Goal: Task Accomplishment & Management: Complete application form

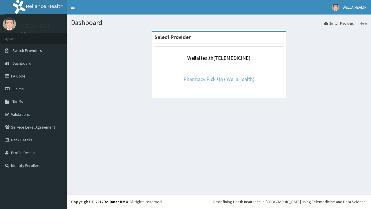
click at [219, 79] on link "Pharmacy Pick Up ( WellaHealth)" at bounding box center [219, 79] width 71 height 7
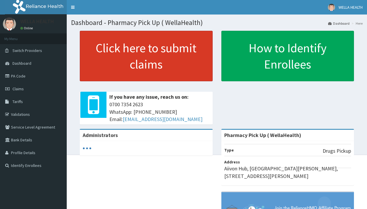
click at [146, 56] on link "Click here to submit claims" at bounding box center [146, 56] width 133 height 50
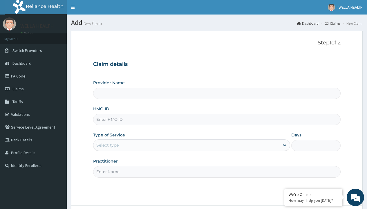
type input "Pharmacy Pick Up ( WellaHealth)"
type input "AZG/10091/A"
type input "WellaHealth"
click at [107, 145] on div "Select type" at bounding box center [107, 145] width 22 height 6
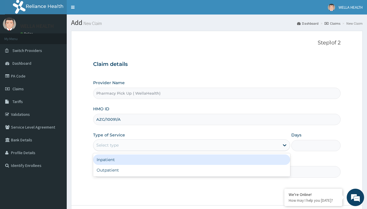
click at [192, 170] on div "Outpatient" at bounding box center [191, 170] width 197 height 10
type input "1"
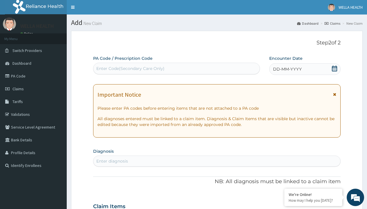
scroll to position [48, 0]
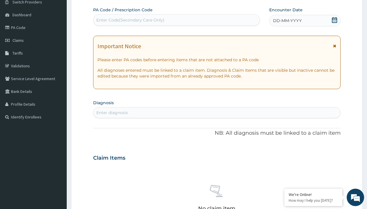
click at [287, 21] on span "DD-MM-YYYY" at bounding box center [287, 21] width 29 height 6
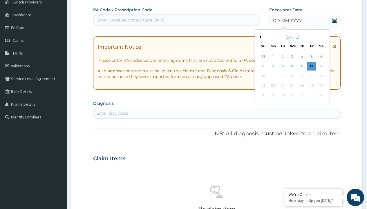
click at [259, 37] on button "Previous Month" at bounding box center [259, 36] width 3 height 3
click at [321, 57] on div "2" at bounding box center [321, 56] width 9 height 9
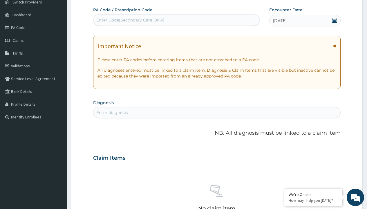
click at [112, 113] on div "Enter diagnosis" at bounding box center [112, 113] width 32 height 6
type input "prescription collected"
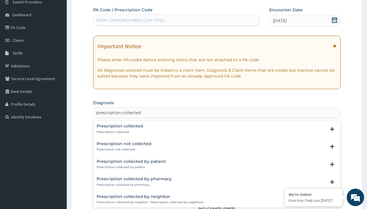
click at [119, 132] on p "Prescription collected" at bounding box center [120, 132] width 46 height 4
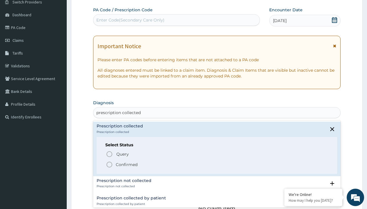
click at [127, 164] on p "Confirmed" at bounding box center [127, 165] width 22 height 6
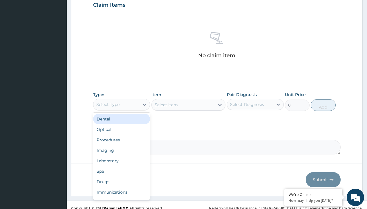
type input "procedures"
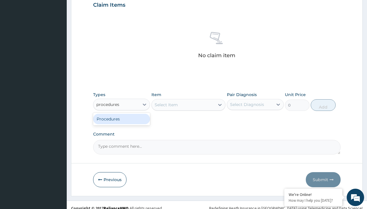
scroll to position [0, 0]
click at [122, 119] on div "Procedures" at bounding box center [121, 119] width 57 height 10
click at [166, 104] on div "Select Item" at bounding box center [166, 105] width 23 height 6
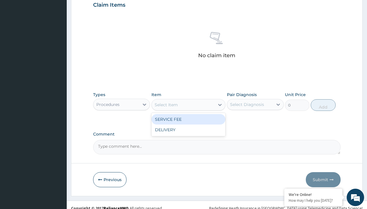
type input "service fee"
click at [188, 119] on div "SERVICE FEE" at bounding box center [188, 119] width 74 height 10
type input "100"
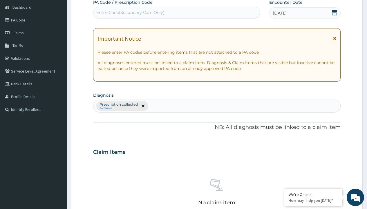
type input "prescription collected"
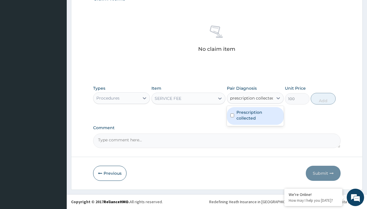
click at [255, 116] on label "Prescription collected" at bounding box center [258, 115] width 44 height 12
checkbox input "true"
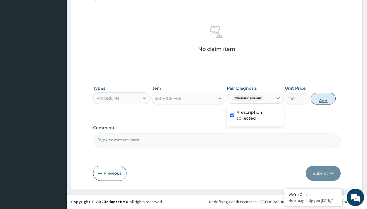
click at [323, 98] on button "Add" at bounding box center [323, 99] width 25 height 12
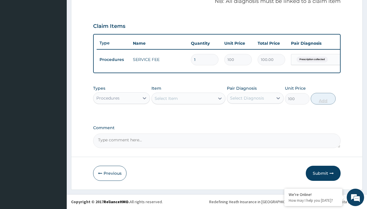
type input "0"
click at [108, 98] on div "Procedures" at bounding box center [107, 98] width 23 height 6
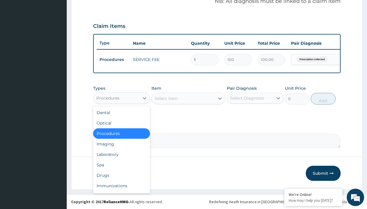
type input "drugs"
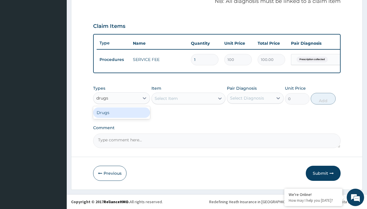
click at [122, 112] on div "Drugs" at bounding box center [121, 112] width 57 height 10
click at [166, 98] on div "Select Item" at bounding box center [188, 99] width 74 height 12
type input "vitamin c syrup"
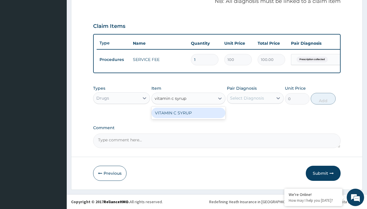
click at [188, 113] on div "VITAMIN C SYRUP" at bounding box center [188, 113] width 74 height 10
type input "1200"
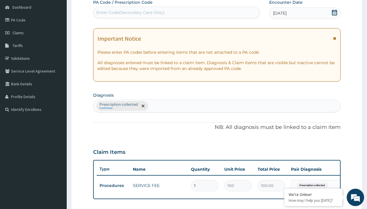
type input "prescription collected"
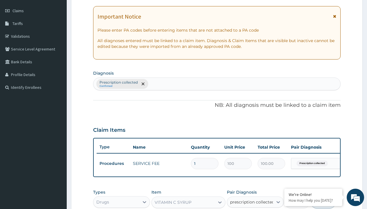
checkbox input "true"
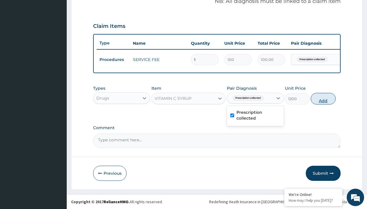
click at [323, 98] on button "Add" at bounding box center [323, 99] width 25 height 12
type input "0"
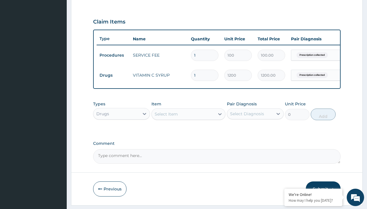
click at [113, 75] on td "Drugs" at bounding box center [113, 75] width 33 height 11
type input "drugs"
click at [122, 132] on div "Drugs" at bounding box center [121, 128] width 57 height 10
click at [166, 117] on div "Select Item" at bounding box center [166, 114] width 23 height 6
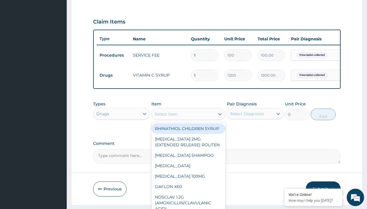
type input "folic acid syrup"
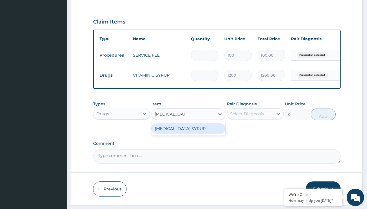
click at [188, 133] on div "FOLIC ACID SYRUP" at bounding box center [188, 128] width 74 height 10
type input "936"
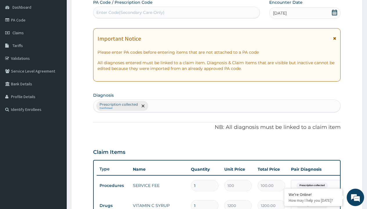
type input "prescription collected"
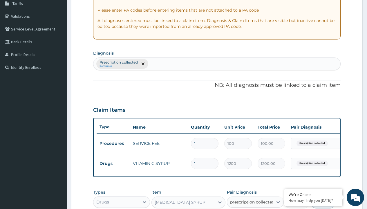
checkbox input "true"
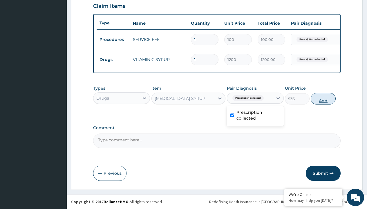
click at [323, 98] on button "Add" at bounding box center [323, 99] width 25 height 12
type input "0"
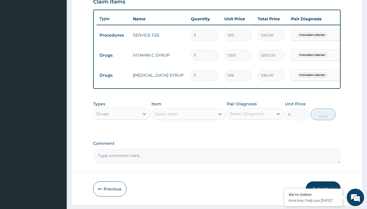
click at [113, 55] on td "Drugs" at bounding box center [113, 55] width 33 height 11
type input "procedures"
click at [122, 132] on div "Procedures" at bounding box center [121, 128] width 57 height 10
click at [166, 117] on div "Select Item" at bounding box center [166, 114] width 23 height 6
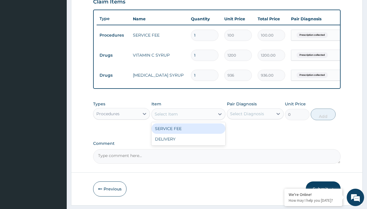
type input "delivery"
click at [188, 133] on div "DELIVERY" at bounding box center [188, 128] width 74 height 10
type input "2000"
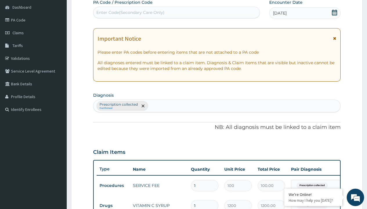
type input "prescription collected"
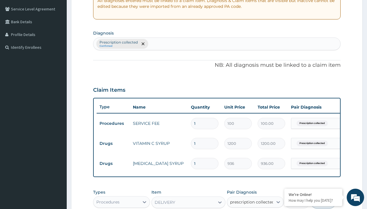
scroll to position [226, 0]
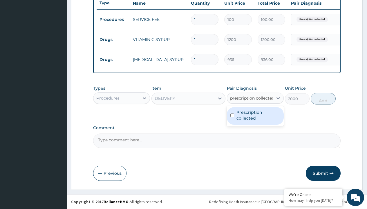
click at [255, 116] on label "Prescription collected" at bounding box center [258, 115] width 44 height 12
checkbox input "true"
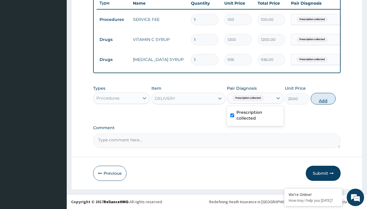
click at [323, 98] on button "Add" at bounding box center [323, 99] width 25 height 12
type input "0"
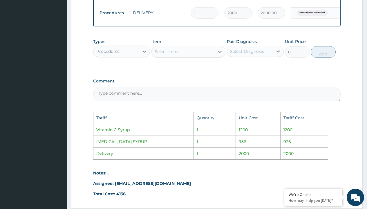
scroll to position [345, 0]
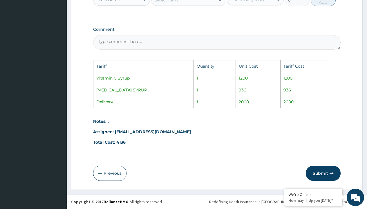
click at [325, 175] on button "Submit" at bounding box center [323, 173] width 35 height 15
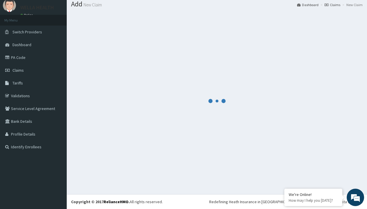
scroll to position [246, 0]
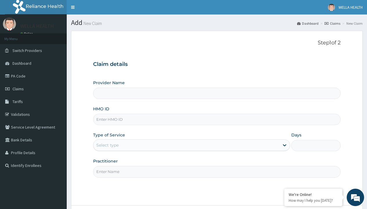
type input "BTR/10019/A"
type input "Pharmacy Pick Up ( WellaHealth)"
type input "BTR/10019/A"
type input "WellaHealth"
click at [107, 145] on div "Select type" at bounding box center [107, 145] width 22 height 6
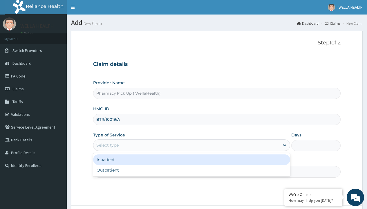
click at [192, 170] on div "Outpatient" at bounding box center [191, 170] width 197 height 10
type input "1"
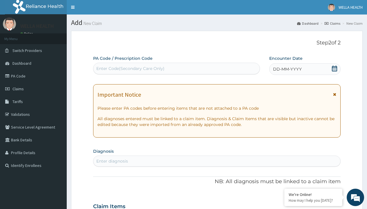
scroll to position [48, 0]
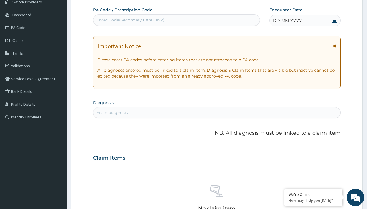
click at [287, 21] on span "DD-MM-YYYY" at bounding box center [287, 21] width 29 height 6
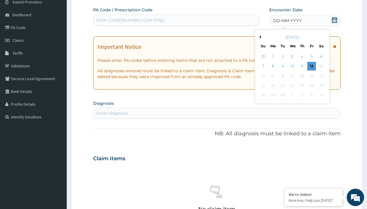
click at [259, 37] on button "Previous Month" at bounding box center [259, 36] width 3 height 3
click at [321, 57] on div "2" at bounding box center [321, 56] width 9 height 9
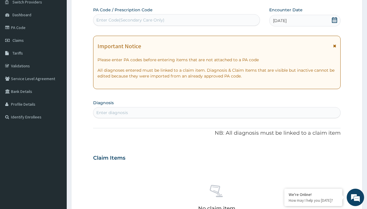
click at [112, 113] on div "Enter diagnosis" at bounding box center [112, 113] width 32 height 6
type input "prescription collected"
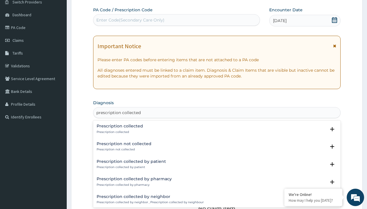
scroll to position [0, 0]
click at [119, 132] on p "Prescription collected" at bounding box center [120, 132] width 46 height 4
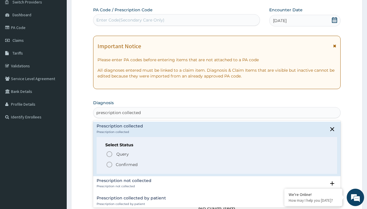
click at [127, 164] on p "Confirmed" at bounding box center [127, 165] width 22 height 6
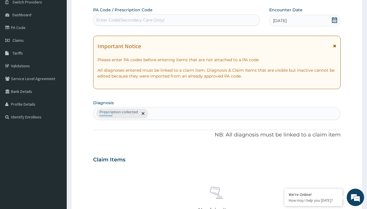
scroll to position [203, 0]
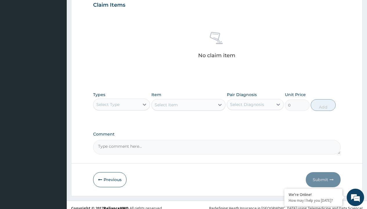
click at [108, 104] on div "Select Type" at bounding box center [107, 105] width 23 height 6
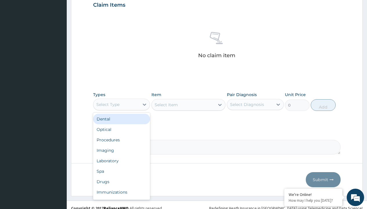
type input "procedures"
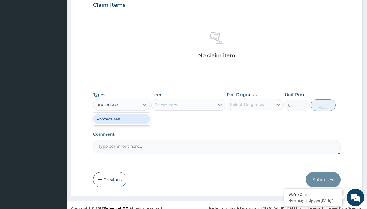
click at [122, 119] on div "Procedures" at bounding box center [121, 119] width 57 height 10
click at [166, 104] on div "Select Item" at bounding box center [188, 105] width 74 height 12
click at [108, 104] on div "Procedures" at bounding box center [107, 105] width 23 height 6
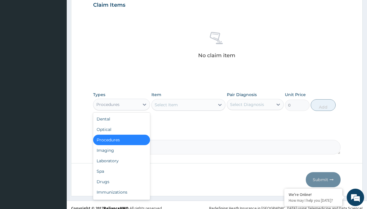
type input "procedures"
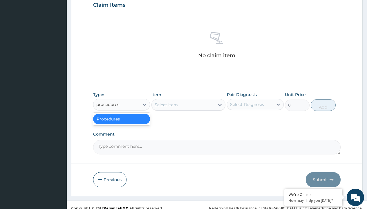
click at [122, 119] on div "Procedures" at bounding box center [121, 119] width 57 height 10
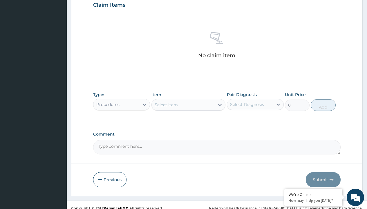
click at [166, 104] on div "Select Item" at bounding box center [166, 105] width 23 height 6
type input "service fee"
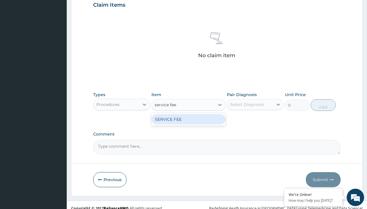
click at [188, 119] on div "SERVICE FEE" at bounding box center [188, 119] width 74 height 10
type input "100"
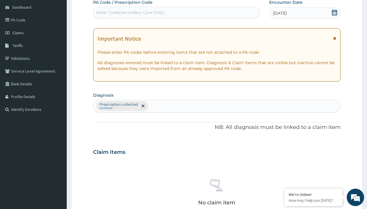
type input "prescription collected"
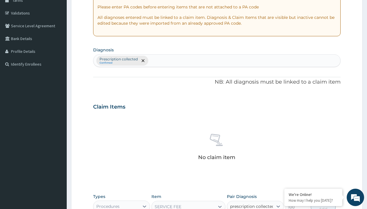
checkbox input "true"
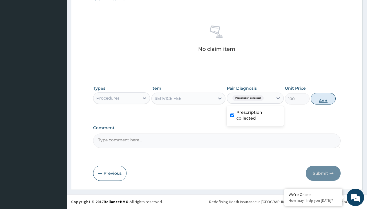
click at [323, 98] on button "Add" at bounding box center [323, 99] width 25 height 12
type input "0"
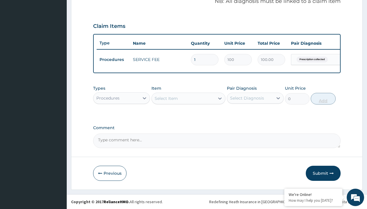
scroll to position [186, 0]
click at [108, 98] on div "Procedures" at bounding box center [107, 98] width 23 height 6
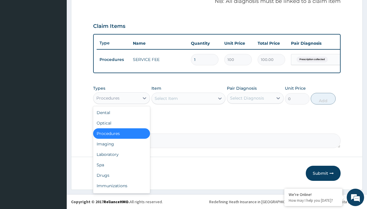
type input "drugs"
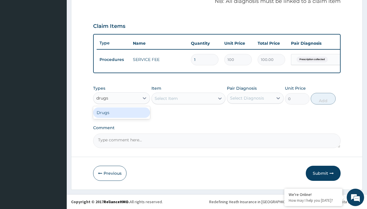
click at [122, 112] on div "Drugs" at bounding box center [121, 112] width 57 height 10
click at [166, 98] on div "Select Item" at bounding box center [188, 99] width 74 height 12
type input "pregabalin 75mg"
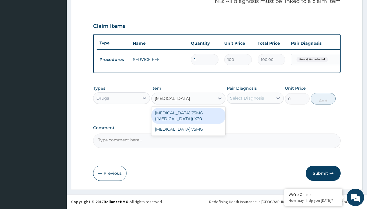
click at [188, 113] on div "PREGABALIN 75MG (LYRICA) X30" at bounding box center [188, 116] width 74 height 16
type input "685.9000244140625"
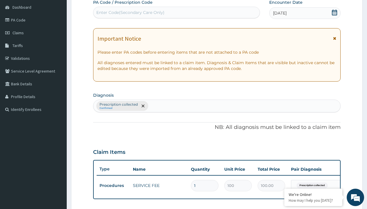
type input "prescription collected"
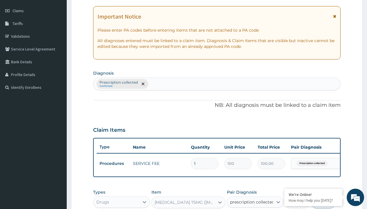
checkbox input "true"
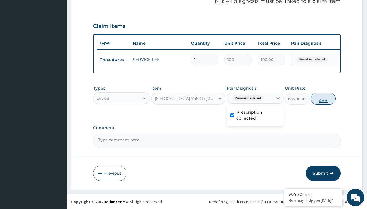
click at [323, 98] on button "Add" at bounding box center [323, 99] width 25 height 12
type input "0"
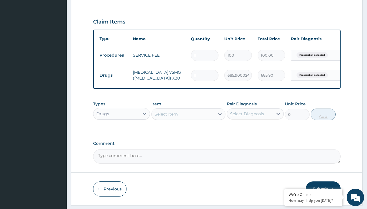
type input "30"
type input "20577.00"
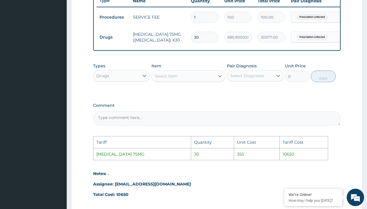
scroll to position [224, 0]
type input "30"
click at [176, 80] on div "Select Item" at bounding box center [166, 77] width 23 height 6
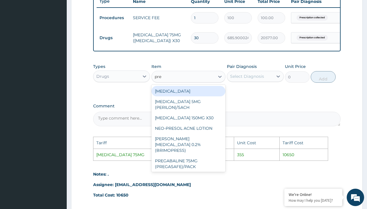
type input "preg"
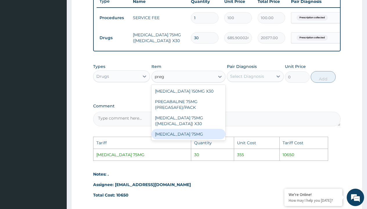
click at [186, 131] on div "PREGABALIN 75MG" at bounding box center [188, 134] width 74 height 10
type input "355"
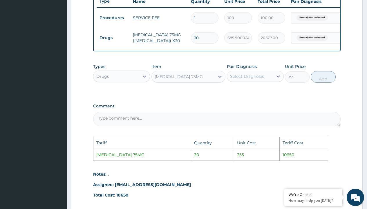
click at [245, 79] on div "Select Diagnosis" at bounding box center [247, 76] width 34 height 6
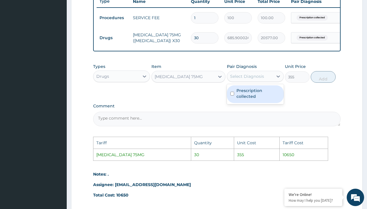
click at [253, 98] on label "Prescription collected" at bounding box center [258, 94] width 44 height 12
checkbox input "true"
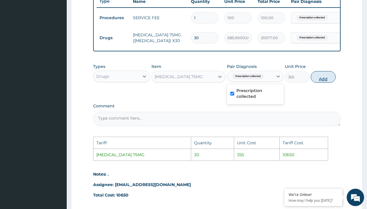
click at [329, 83] on button "Add" at bounding box center [323, 77] width 25 height 12
type input "0"
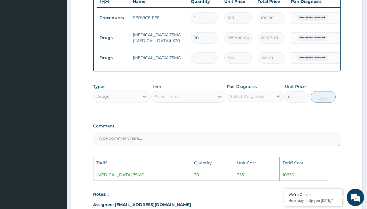
type input "0.00"
type input "3"
type input "1065.00"
type input "30"
type input "10650.00"
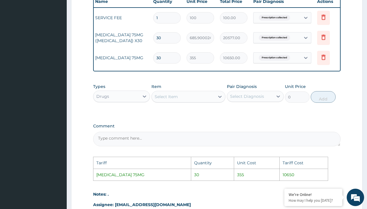
scroll to position [0, 44]
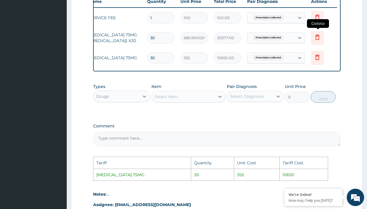
type input "30"
click at [318, 38] on icon at bounding box center [317, 37] width 7 height 7
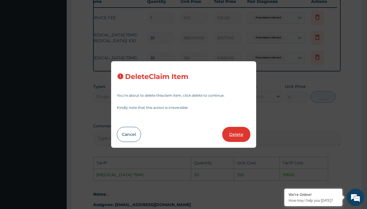
click at [228, 136] on button "Delete" at bounding box center [236, 134] width 28 height 15
type input "355"
type input "10650.00"
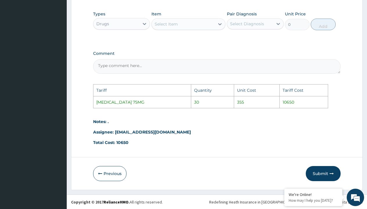
scroll to position [281, 0]
click at [318, 175] on button "Submit" at bounding box center [323, 173] width 35 height 15
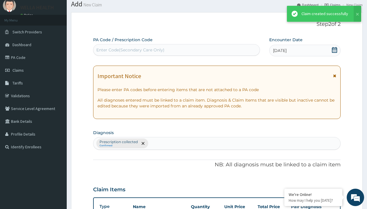
scroll to position [206, 0]
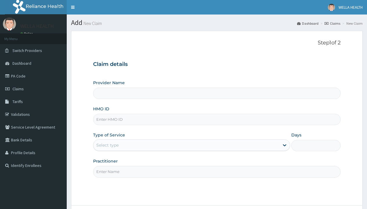
type input "Pharmacy Pick Up ( WellaHealth)"
type input "CPS/10117/A"
type input "WellaHealth"
click at [107, 145] on div "Select type" at bounding box center [107, 145] width 22 height 6
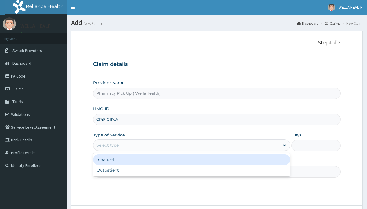
click at [192, 170] on div "Outpatient" at bounding box center [191, 170] width 197 height 10
type input "1"
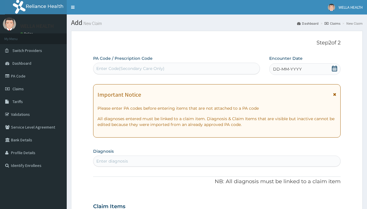
scroll to position [48, 0]
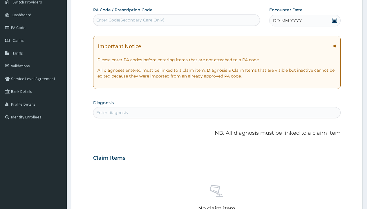
click at [287, 21] on span "DD-MM-YYYY" at bounding box center [287, 21] width 29 height 6
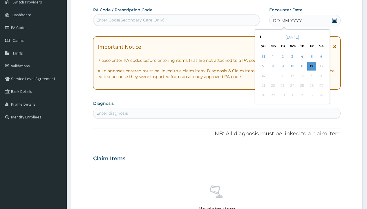
click at [259, 37] on button "Previous Month" at bounding box center [259, 36] width 3 height 3
click at [321, 57] on div "2" at bounding box center [321, 56] width 9 height 9
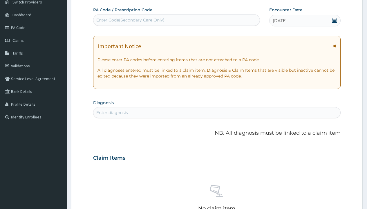
click at [112, 113] on div "Enter diagnosis" at bounding box center [112, 113] width 32 height 6
type input "prescription collected"
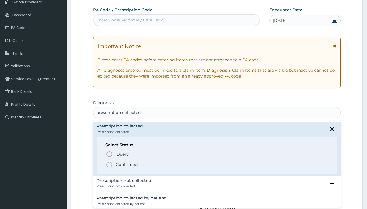
click at [127, 164] on p "Confirmed" at bounding box center [127, 165] width 22 height 6
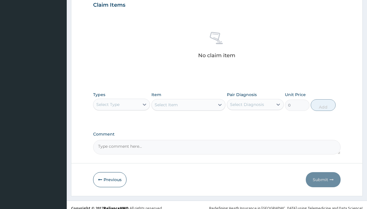
type input "procedures"
click at [122, 119] on div "Procedures" at bounding box center [121, 119] width 57 height 10
click at [166, 104] on div "Select Item" at bounding box center [166, 105] width 23 height 6
type input "service fee"
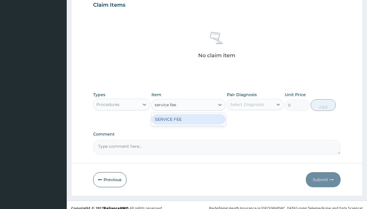
click at [188, 119] on div "SERVICE FEE" at bounding box center [188, 119] width 74 height 10
type input "100"
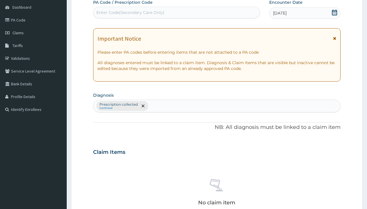
type input "prescription collected"
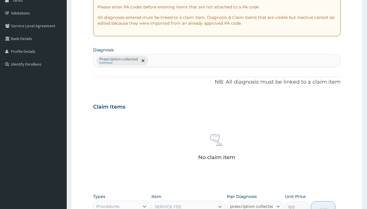
checkbox input "true"
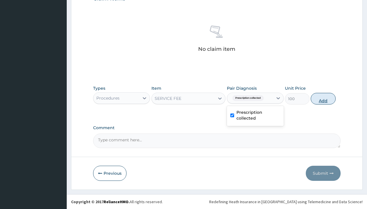
click at [323, 98] on button "Add" at bounding box center [323, 99] width 25 height 12
type input "0"
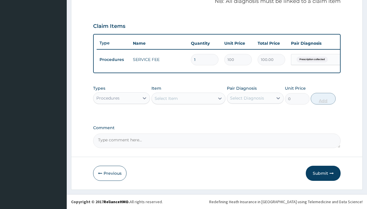
scroll to position [186, 0]
click at [108, 98] on div "Procedures" at bounding box center [107, 98] width 23 height 6
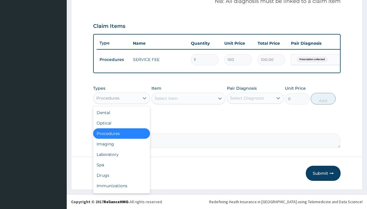
type input "drugs"
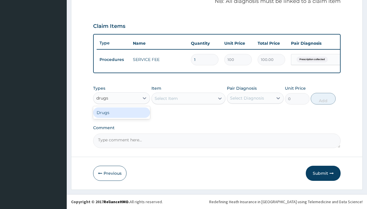
click at [122, 112] on div "Drugs" at bounding box center [121, 112] width 57 height 10
click at [166, 98] on div "Select Item" at bounding box center [188, 99] width 74 height 12
type input "amlodipine 10mg (teva) x28"
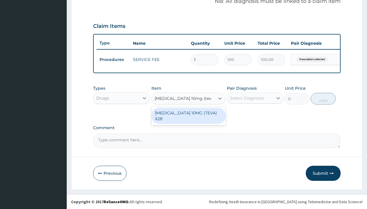
click at [188, 113] on div "AMLODIPINE 10MG (TEVA) X28" at bounding box center [188, 116] width 74 height 16
type input "98.4000015258789"
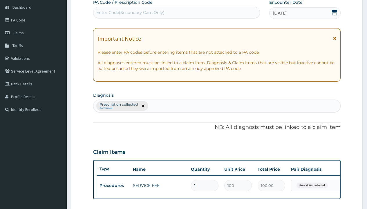
type input "prescription collected"
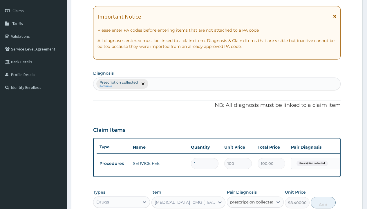
checkbox input "true"
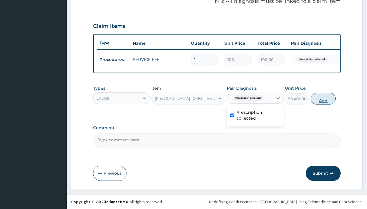
click at [323, 98] on button "Add" at bounding box center [323, 99] width 25 height 12
type input "0"
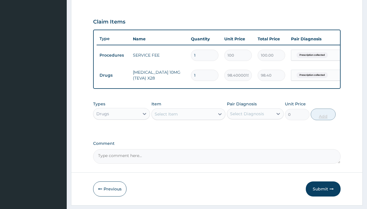
type input "28"
type input "2755.20"
type input "28"
click at [113, 75] on td "Drugs" at bounding box center [113, 75] width 33 height 11
type input "procedures"
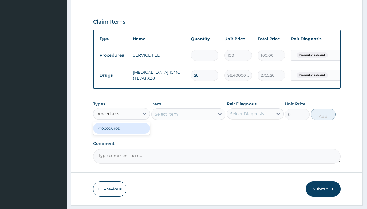
scroll to position [0, 0]
click at [122, 132] on div "Procedures" at bounding box center [121, 128] width 57 height 10
click at [166, 117] on div "Select Item" at bounding box center [166, 114] width 23 height 6
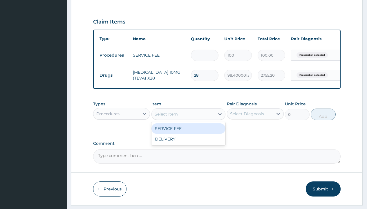
type input "delivery"
click at [188, 133] on div "DELIVERY" at bounding box center [188, 128] width 74 height 10
type input "2000"
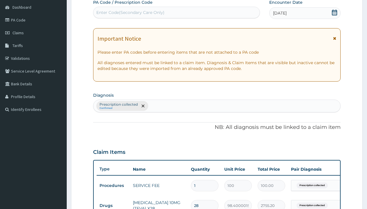
type input "prescription collected"
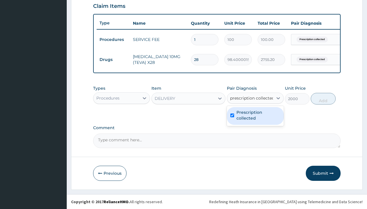
checkbox input "true"
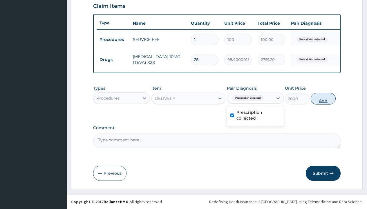
click at [323, 98] on button "Add" at bounding box center [323, 99] width 25 height 12
type input "0"
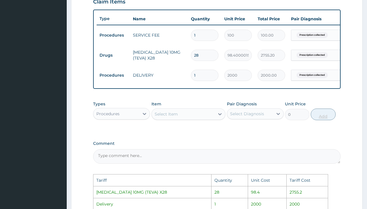
scroll to position [313, 0]
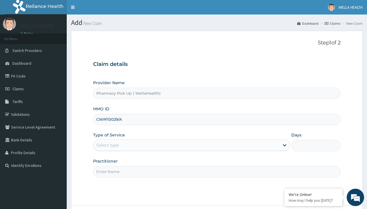
type input "CWP/10029/A"
type input "WellaHealth"
click at [107, 145] on div "Select type" at bounding box center [107, 145] width 22 height 6
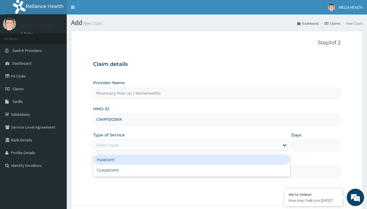
click at [192, 170] on div "Outpatient" at bounding box center [191, 170] width 197 height 10
type input "1"
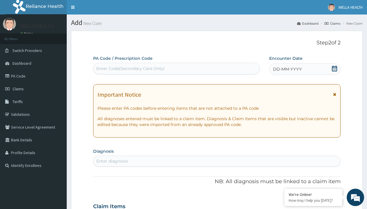
scroll to position [48, 0]
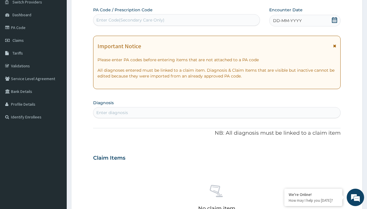
click at [287, 21] on span "DD-MM-YYYY" at bounding box center [287, 21] width 29 height 6
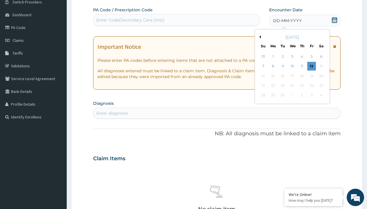
scroll to position [0, 0]
click at [259, 37] on button "Previous Month" at bounding box center [259, 36] width 3 height 3
click at [321, 57] on div "2" at bounding box center [321, 56] width 9 height 9
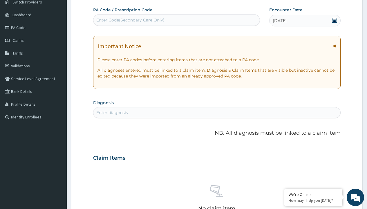
click at [112, 113] on div "Enter diagnosis" at bounding box center [112, 113] width 32 height 6
type input "prescription collected"
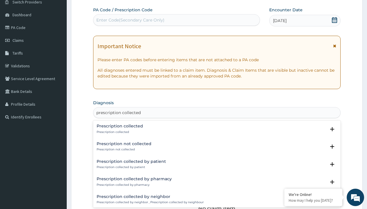
click at [119, 132] on p "Prescription collected" at bounding box center [120, 132] width 46 height 4
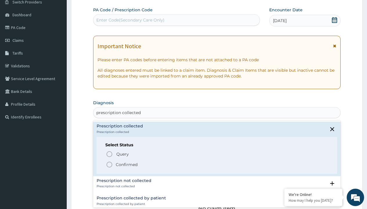
click at [127, 164] on p "Confirmed" at bounding box center [127, 165] width 22 height 6
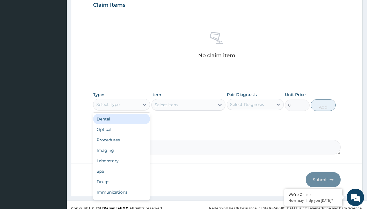
type input "procedures"
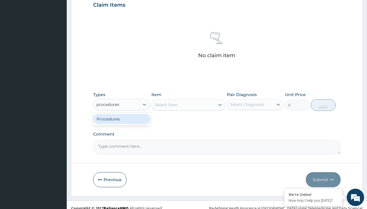
click at [122, 119] on div "Procedures" at bounding box center [121, 119] width 57 height 10
click at [166, 104] on div "Select Item" at bounding box center [188, 105] width 74 height 12
click at [108, 104] on div "Procedures" at bounding box center [107, 105] width 23 height 6
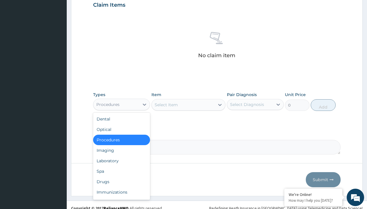
type input "procedures"
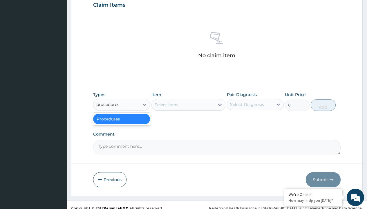
click at [122, 119] on div "Procedures" at bounding box center [121, 119] width 57 height 10
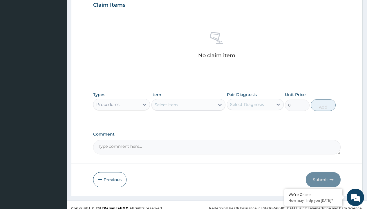
click at [166, 104] on div "Select Item" at bounding box center [166, 105] width 23 height 6
type input "service fee"
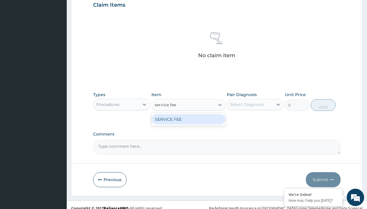
click at [188, 119] on div "SERVICE FEE" at bounding box center [188, 119] width 74 height 10
type input "100"
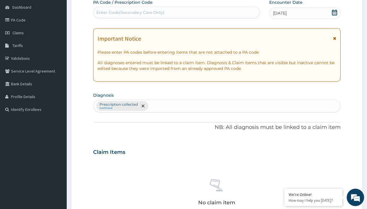
type input "prescription collected"
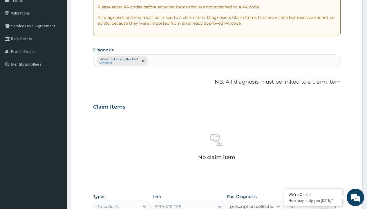
checkbox input "true"
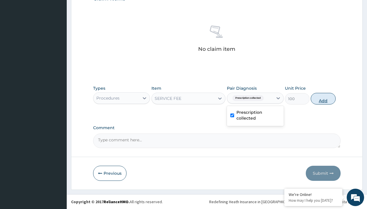
click at [323, 98] on button "Add" at bounding box center [323, 99] width 25 height 12
type input "0"
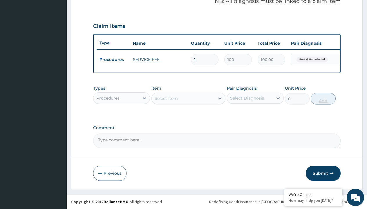
scroll to position [186, 0]
click at [108, 98] on div "Procedures" at bounding box center [107, 98] width 23 height 6
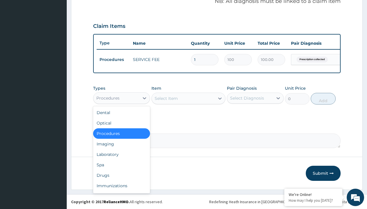
type input "drugs"
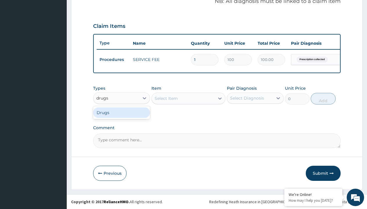
click at [122, 112] on div "Drugs" at bounding box center [121, 112] width 57 height 10
click at [166, 98] on div "Select Item" at bounding box center [188, 99] width 74 height 12
type input "novomix 30 flexpen"
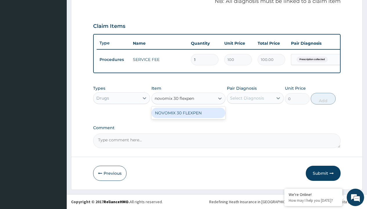
click at [188, 113] on div "NOVOMIX 30 FLEXPEN" at bounding box center [188, 113] width 74 height 10
type input "21450"
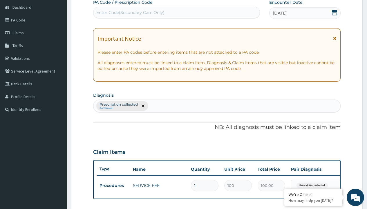
type input "prescription collected"
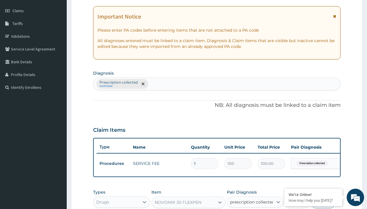
checkbox input "true"
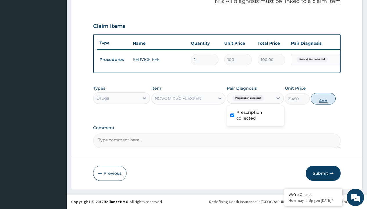
click at [323, 98] on button "Add" at bounding box center [323, 99] width 25 height 12
type input "0"
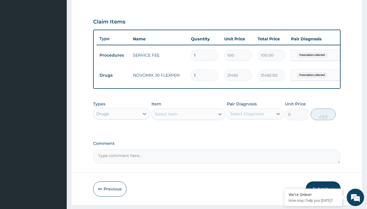
type input "4"
type input "85800.00"
type input "4"
click at [113, 75] on td "Drugs" at bounding box center [113, 75] width 33 height 11
type input "procedures"
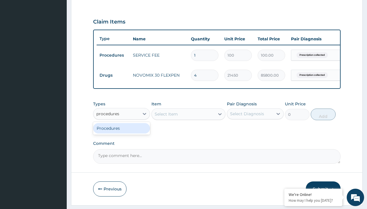
scroll to position [0, 0]
click at [122, 132] on div "Procedures" at bounding box center [121, 128] width 57 height 10
click at [166, 117] on div "Select Item" at bounding box center [166, 114] width 23 height 6
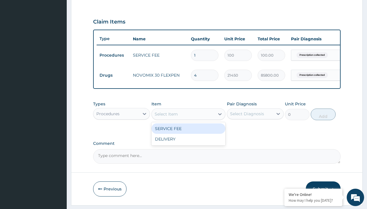
type input "delivery"
click at [188, 133] on div "DELIVERY" at bounding box center [188, 128] width 74 height 10
type input "2000"
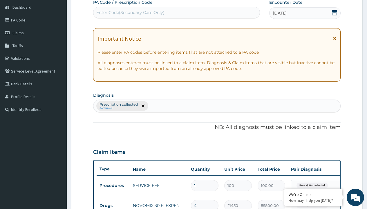
type input "prescription collected"
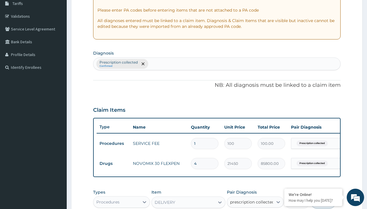
checkbox input "true"
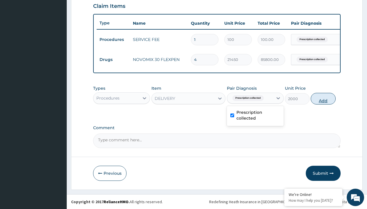
click at [323, 98] on button "Add" at bounding box center [323, 99] width 25 height 12
type input "0"
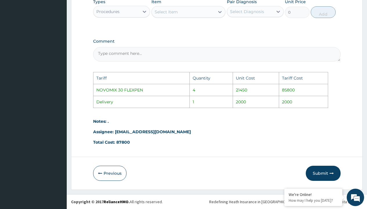
scroll to position [313, 0]
click at [321, 172] on button "Submit" at bounding box center [323, 173] width 35 height 15
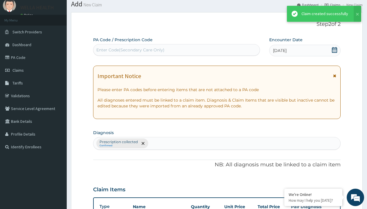
scroll to position [226, 0]
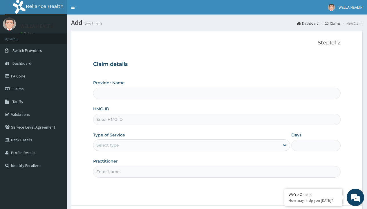
type input "Pharmacy Pick Up ( WellaHealth)"
type input "ICN/10032/A"
type input "WellaHealth"
click at [107, 145] on div "Select type" at bounding box center [107, 145] width 22 height 6
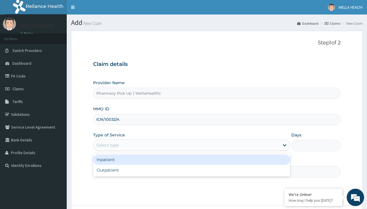
click at [192, 170] on div "Outpatient" at bounding box center [191, 170] width 197 height 10
type input "1"
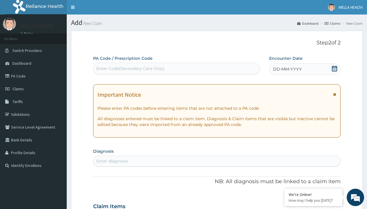
scroll to position [48, 0]
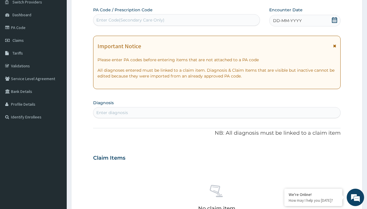
click at [287, 21] on span "DD-MM-YYYY" at bounding box center [287, 21] width 29 height 6
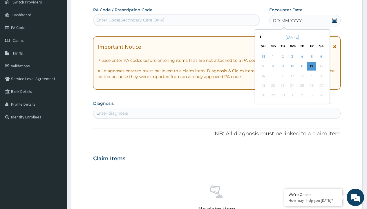
click at [259, 37] on button "Previous Month" at bounding box center [259, 36] width 3 height 3
click at [321, 57] on div "2" at bounding box center [321, 56] width 9 height 9
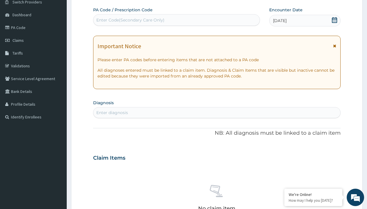
click at [112, 113] on div "Enter diagnosis" at bounding box center [112, 113] width 32 height 6
type input "prescription collected"
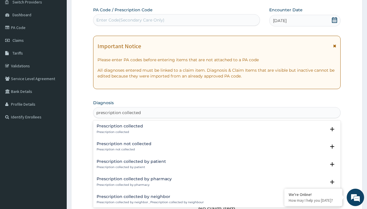
click at [119, 132] on p "Prescription collected" at bounding box center [120, 132] width 46 height 4
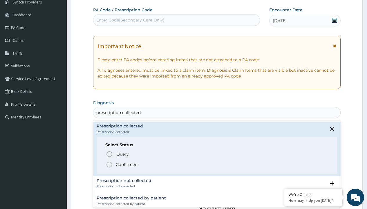
click at [127, 164] on p "Confirmed" at bounding box center [127, 165] width 22 height 6
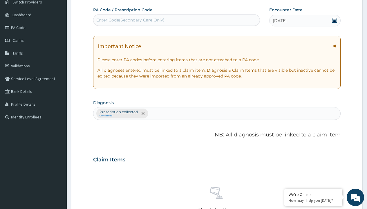
scroll to position [203, 0]
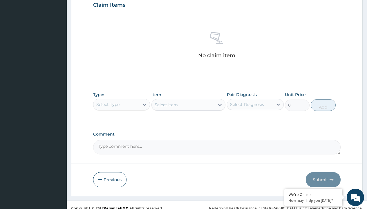
click at [108, 104] on div "Select Type" at bounding box center [107, 105] width 23 height 6
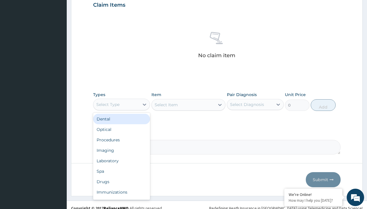
type input "procedures"
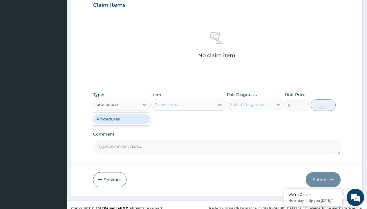
click at [122, 119] on div "Procedures" at bounding box center [121, 119] width 57 height 10
click at [166, 104] on div "Select Item" at bounding box center [188, 105] width 74 height 12
click at [108, 104] on div "Procedures" at bounding box center [107, 105] width 23 height 6
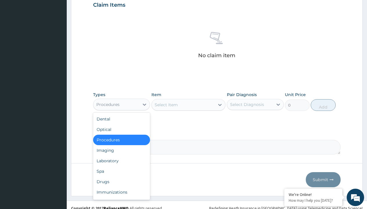
type input "procedures"
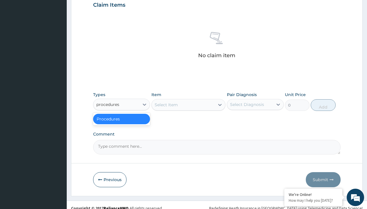
click at [122, 119] on div "Procedures" at bounding box center [121, 119] width 57 height 10
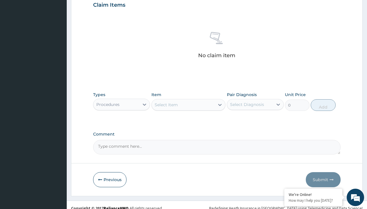
click at [166, 104] on div "Select Item" at bounding box center [166, 105] width 23 height 6
type input "service fee"
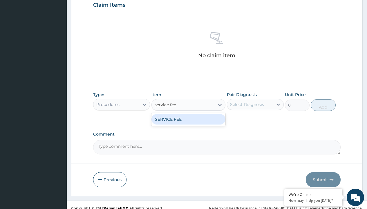
click at [188, 119] on div "SERVICE FEE" at bounding box center [188, 119] width 74 height 10
type input "100"
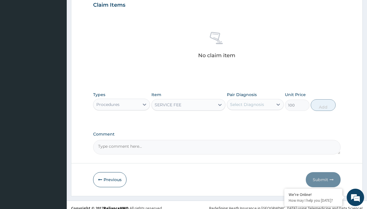
scroll to position [56, 0]
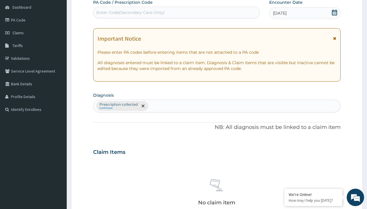
click at [118, 104] on p "Prescription collected" at bounding box center [119, 104] width 38 height 5
type input "prescription collected"
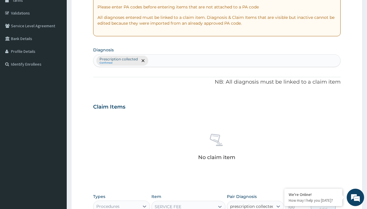
scroll to position [0, 0]
checkbox input "true"
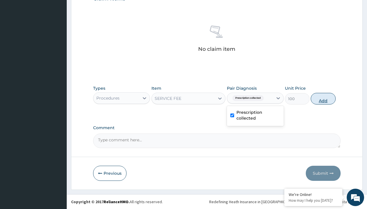
click at [323, 98] on button "Add" at bounding box center [323, 99] width 25 height 12
type input "0"
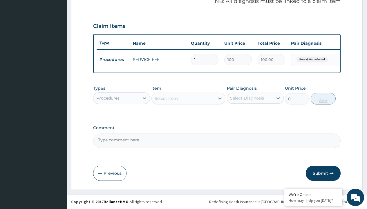
scroll to position [186, 0]
click at [108, 98] on div "Procedures" at bounding box center [107, 98] width 23 height 6
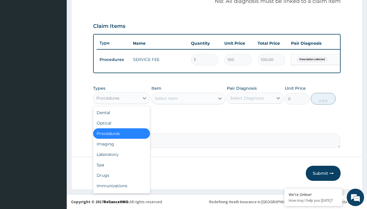
type input "drugs"
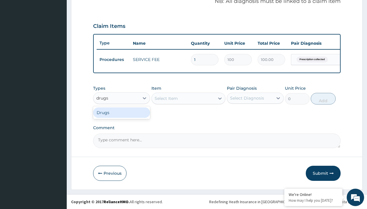
scroll to position [0, 0]
click at [122, 112] on div "Drugs" at bounding box center [121, 112] width 57 height 10
click at [166, 98] on div "Select Item" at bounding box center [188, 99] width 74 height 12
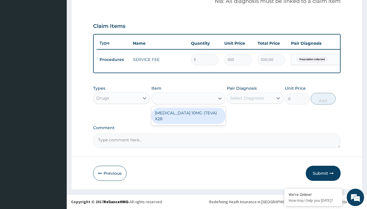
type input "amlodipine 10mg (teva) x28"
click at [188, 113] on div "AMLODIPINE 10MG (TEVA) X28" at bounding box center [188, 116] width 74 height 16
type input "98.4000015258789"
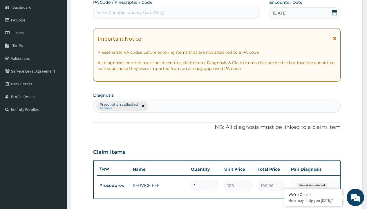
type input "prescription collected"
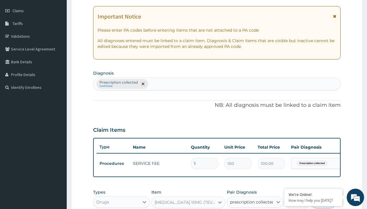
checkbox input "true"
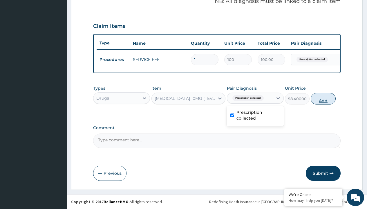
click at [323, 98] on button "Add" at bounding box center [323, 99] width 25 height 12
type input "0"
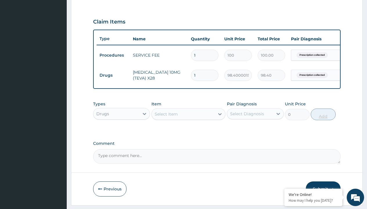
type input "28"
type input "2755.20"
type input "28"
click at [113, 75] on td "Drugs" at bounding box center [113, 75] width 33 height 11
type input "drugs"
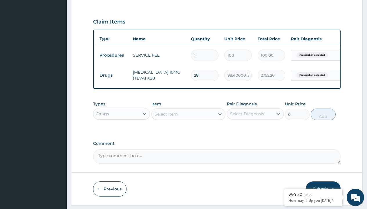
scroll to position [0, 0]
click at [122, 132] on div "Drugs" at bounding box center [121, 128] width 57 height 10
click at [166, 117] on div "Select Item" at bounding box center [166, 114] width 23 height 6
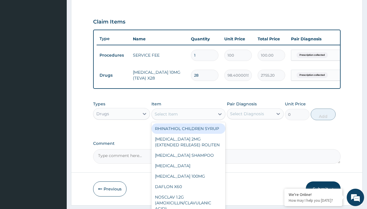
type input "losartan 50mg (accord)/pack"
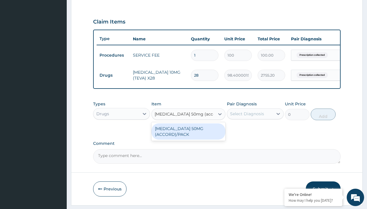
click at [188, 136] on div "LOSARTAN 50MG (ACCORD)/PACK" at bounding box center [188, 131] width 74 height 16
type input "119"
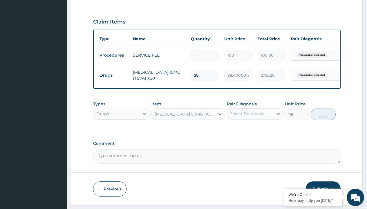
scroll to position [56, 0]
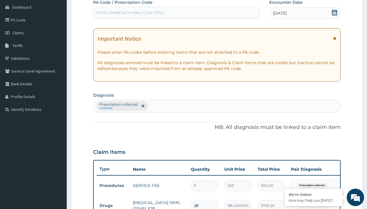
click at [118, 104] on p "Prescription collected" at bounding box center [119, 104] width 38 height 5
type input "prescription collected"
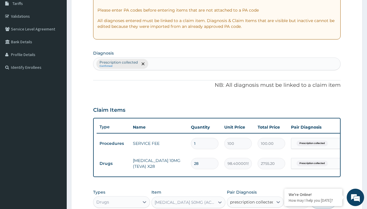
scroll to position [0, 0]
checkbox input "true"
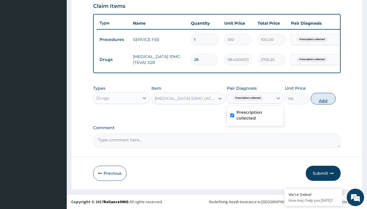
click at [323, 98] on button "Add" at bounding box center [323, 99] width 25 height 12
type input "0"
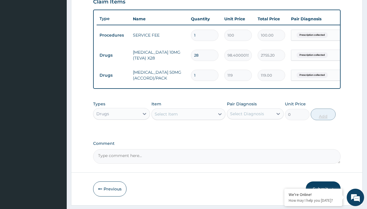
type input "30"
type input "3570.00"
type input "30"
click at [113, 55] on td "Drugs" at bounding box center [113, 55] width 33 height 11
type input "procedures"
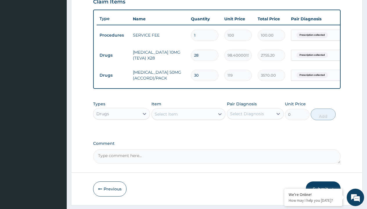
scroll to position [0, 0]
click at [122, 132] on div "Procedures" at bounding box center [121, 128] width 57 height 10
click at [166, 117] on div "Select Item" at bounding box center [166, 114] width 23 height 6
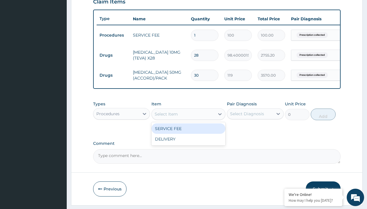
type input "delivery"
click at [188, 133] on div "DELIVERY" at bounding box center [188, 128] width 74 height 10
type input "2000"
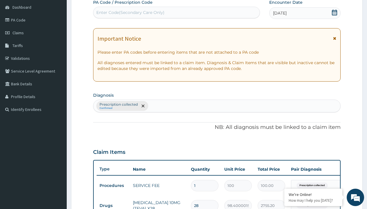
type input "prescription collected"
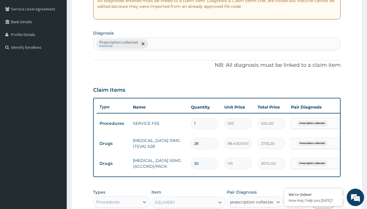
scroll to position [0, 0]
checkbox input "true"
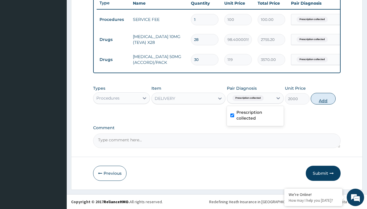
click at [323, 98] on button "Add" at bounding box center [323, 99] width 25 height 12
type input "0"
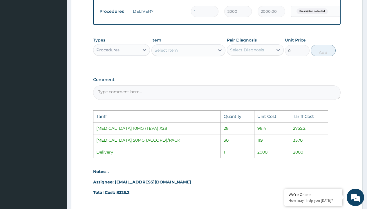
scroll to position [345, 0]
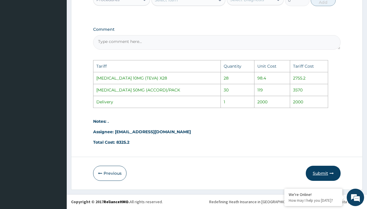
click at [328, 174] on button "Submit" at bounding box center [323, 173] width 35 height 15
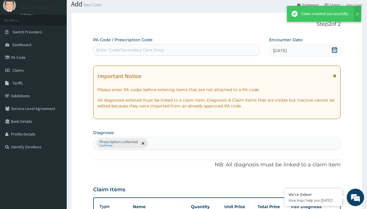
scroll to position [246, 0]
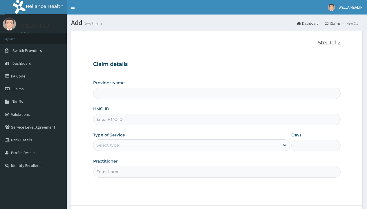
type input "Pharmacy Pick Up ( WellaHealth)"
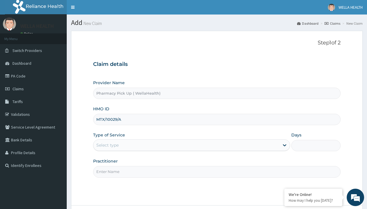
type input "MTX/10029/A"
type input "WellaHealth"
click at [107, 145] on div "Select type" at bounding box center [107, 145] width 22 height 6
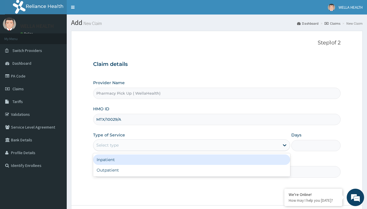
click at [192, 170] on div "Outpatient" at bounding box center [191, 170] width 197 height 10
type input "1"
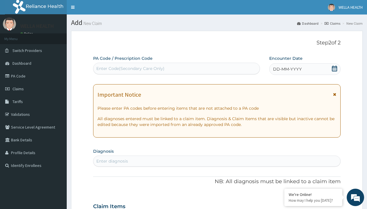
scroll to position [48, 0]
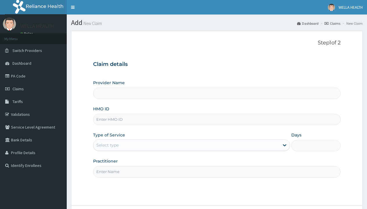
type input "Pharmacy Pick Up ( WellaHealth)"
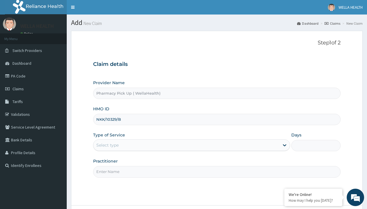
type input "NKK/10329/B"
type input "WellaHealth"
click at [107, 145] on div "Select type" at bounding box center [107, 145] width 22 height 6
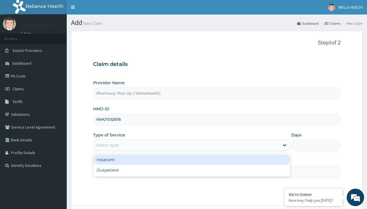
click at [192, 170] on div "Outpatient" at bounding box center [191, 170] width 197 height 10
type input "1"
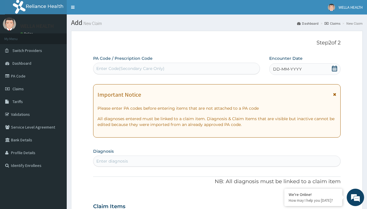
scroll to position [48, 0]
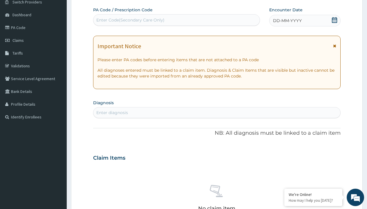
click at [287, 21] on span "DD-MM-YYYY" at bounding box center [287, 21] width 29 height 6
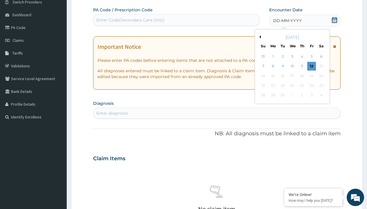
scroll to position [0, 0]
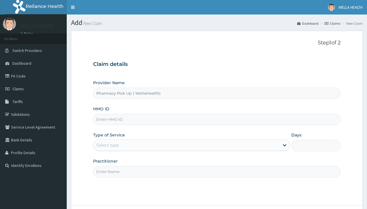
type input "Pharmacy Pick Up ( WellaHealth)"
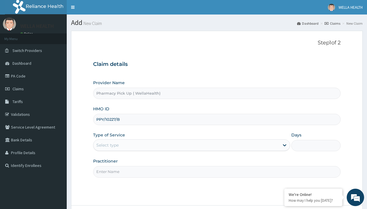
type input "PPY/10227/B"
type input "WellaHealth"
click at [107, 145] on div "Select type" at bounding box center [107, 145] width 22 height 6
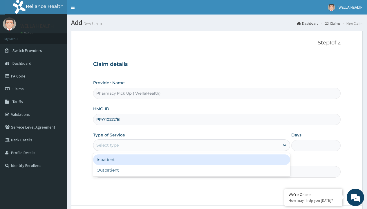
click at [192, 170] on div "Outpatient" at bounding box center [191, 170] width 197 height 10
type input "1"
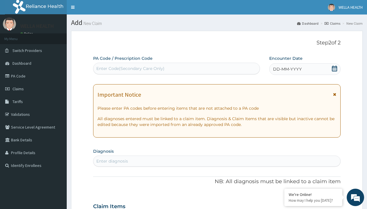
scroll to position [48, 0]
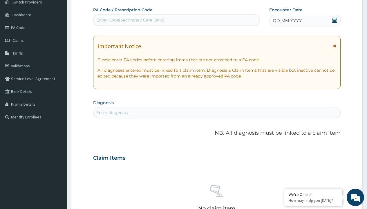
click at [287, 21] on span "DD-MM-YYYY" at bounding box center [287, 21] width 29 height 6
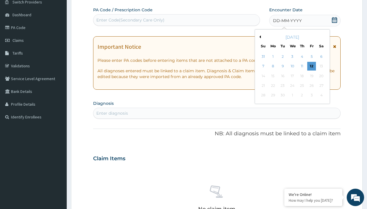
click at [259, 37] on button "Previous Month" at bounding box center [259, 36] width 3 height 3
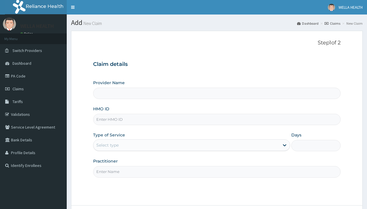
type input "Pharmacy Pick Up ( WellaHealth)"
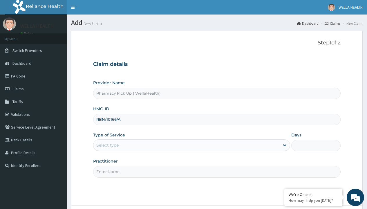
type input "RBN/10166/A"
type input "WellaHealth"
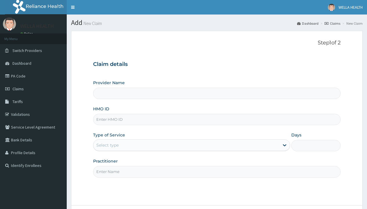
type input "Pharmacy Pick Up ( WellaHealth)"
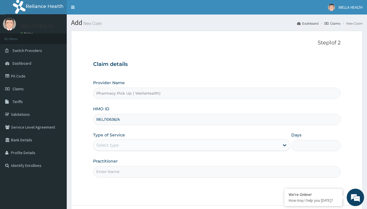
type input "REL/10636/A"
type input "WellaHealth"
click at [107, 145] on div "Select type" at bounding box center [107, 145] width 22 height 6
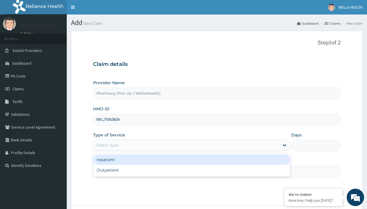
click at [192, 170] on div "Outpatient" at bounding box center [191, 170] width 197 height 10
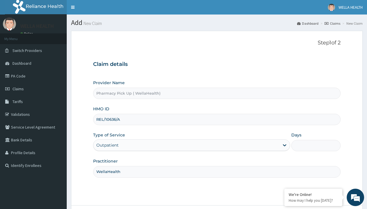
type input "1"
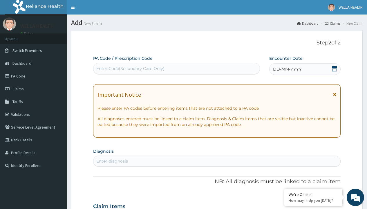
scroll to position [48, 0]
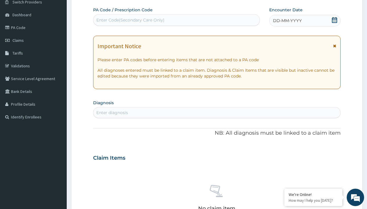
click at [287, 21] on span "DD-MM-YYYY" at bounding box center [287, 21] width 29 height 6
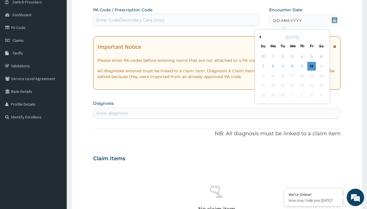
click at [259, 37] on button "Previous Month" at bounding box center [259, 36] width 3 height 3
click at [321, 57] on div "2" at bounding box center [321, 56] width 9 height 9
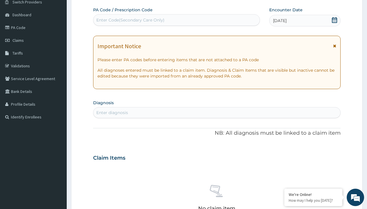
click at [112, 113] on div "Enter diagnosis" at bounding box center [112, 113] width 32 height 6
type input "prescription collected"
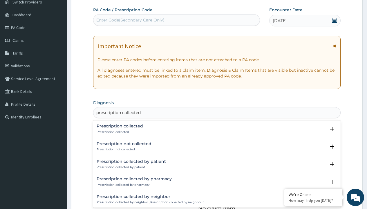
click at [119, 132] on p "Prescription collected" at bounding box center [120, 132] width 46 height 4
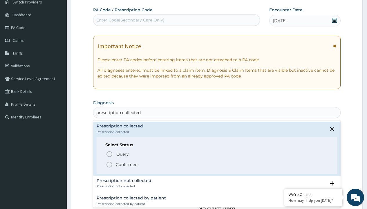
click at [127, 164] on p "Confirmed" at bounding box center [127, 165] width 22 height 6
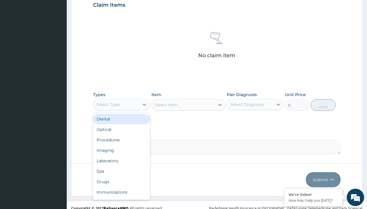
type input "procedures"
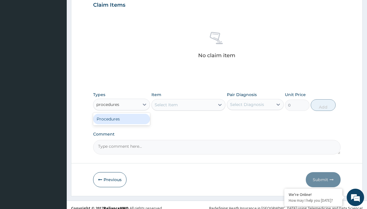
scroll to position [0, 0]
click at [122, 119] on div "Procedures" at bounding box center [121, 119] width 57 height 10
click at [166, 104] on div "Select Item" at bounding box center [188, 105] width 74 height 12
click at [108, 104] on div "Procedures" at bounding box center [107, 105] width 23 height 6
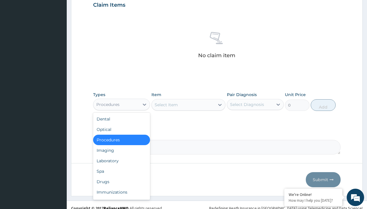
type input "procedures"
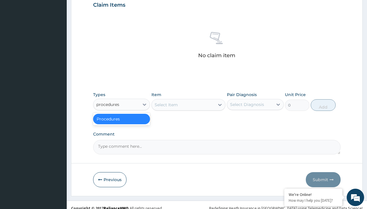
click at [122, 119] on div "Procedures" at bounding box center [121, 119] width 57 height 10
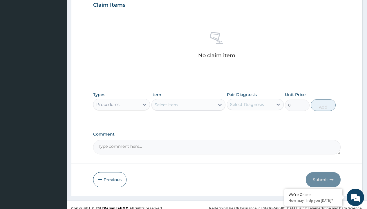
click at [166, 104] on div "Select Item" at bounding box center [166, 105] width 23 height 6
type input "service fee"
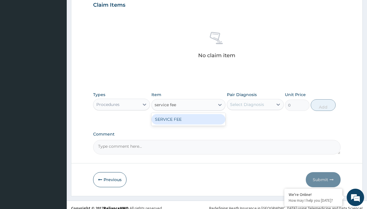
click at [188, 119] on div "SERVICE FEE" at bounding box center [188, 119] width 74 height 10
type input "100"
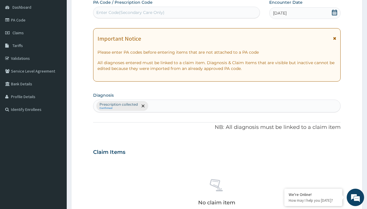
type input "prescription collected"
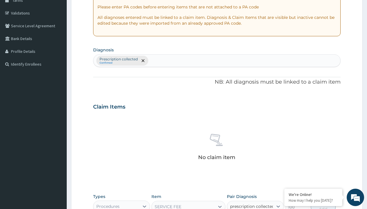
scroll to position [210, 0]
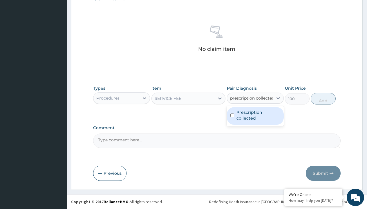
click at [255, 116] on label "Prescription collected" at bounding box center [258, 115] width 44 height 12
checkbox input "true"
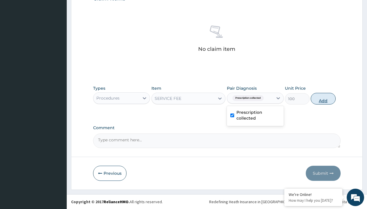
click at [323, 98] on button "Add" at bounding box center [323, 99] width 25 height 12
type input "0"
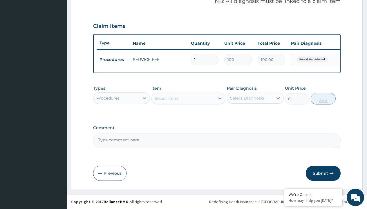
scroll to position [186, 0]
click at [108, 98] on div "Procedures" at bounding box center [107, 98] width 23 height 6
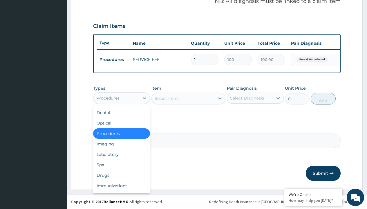
type input "drugs"
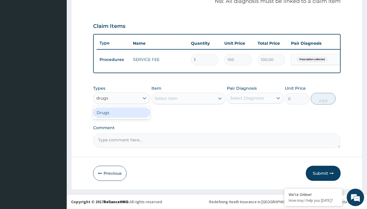
click at [122, 112] on div "Drugs" at bounding box center [121, 112] width 57 height 10
click at [166, 98] on div "Select Item" at bounding box center [188, 99] width 74 height 12
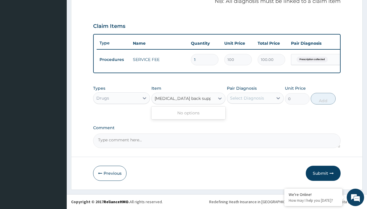
type input "lumbar back support brace"
click at [102, 98] on div "Drugs" at bounding box center [102, 98] width 13 height 6
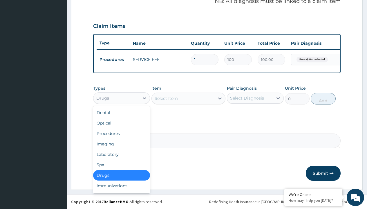
type input "drugs"
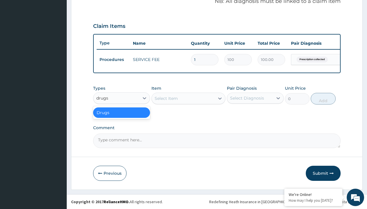
click at [122, 112] on div "Drugs" at bounding box center [121, 112] width 57 height 10
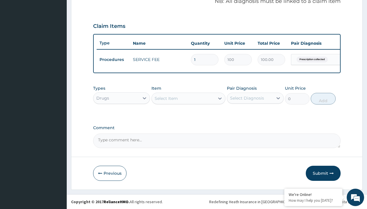
click at [166, 98] on div "Select Item" at bounding box center [166, 98] width 23 height 6
type input "lumbar back support brace"
click at [102, 98] on div "Drugs" at bounding box center [102, 98] width 13 height 6
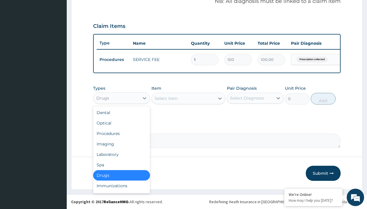
type input "drugs"
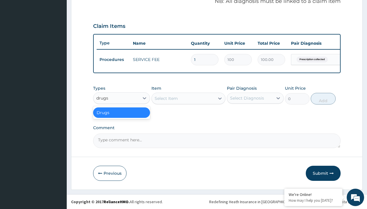
click at [122, 112] on div "Drugs" at bounding box center [121, 112] width 57 height 10
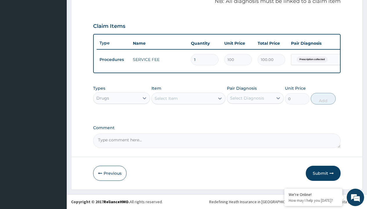
click at [166, 98] on div "Select Item" at bounding box center [166, 98] width 23 height 6
type input "lumbar back support brace"
click at [102, 98] on div "Drugs" at bounding box center [102, 98] width 13 height 6
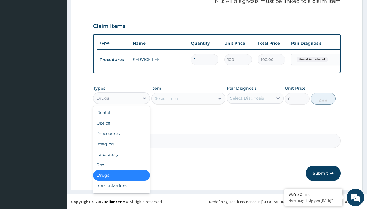
type input "drugs"
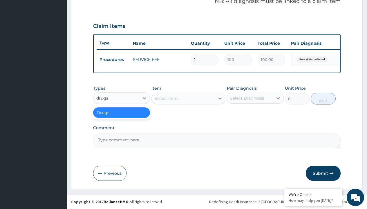
click at [122, 112] on div "Drugs" at bounding box center [121, 112] width 57 height 10
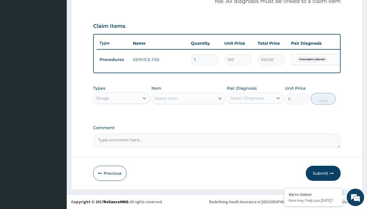
click at [166, 98] on div "Select Item" at bounding box center [166, 98] width 23 height 6
type input "lumbar back support brace"
click at [102, 98] on div "Drugs" at bounding box center [102, 98] width 13 height 6
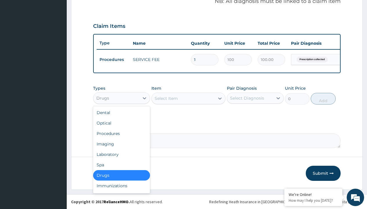
type input "drugs"
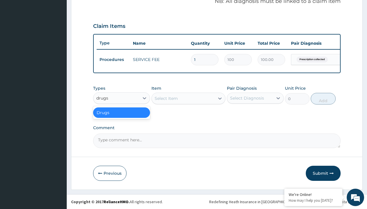
click at [122, 112] on div "Drugs" at bounding box center [121, 112] width 57 height 10
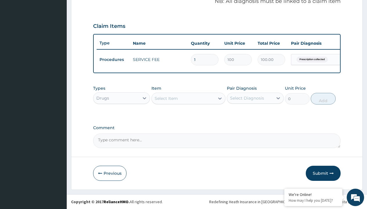
click at [166, 98] on div "Select Item" at bounding box center [166, 98] width 23 height 6
type input "lumbar back support brace"
click at [102, 98] on div "Drugs" at bounding box center [102, 98] width 13 height 6
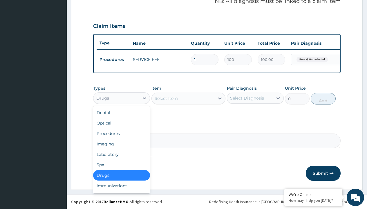
type input "drugs"
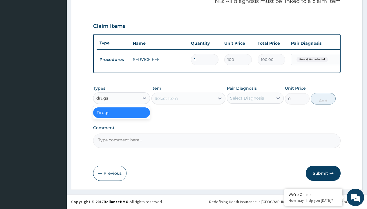
click at [122, 112] on div "Drugs" at bounding box center [121, 112] width 57 height 10
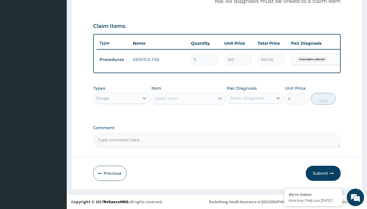
click at [166, 98] on div "Select Item" at bounding box center [166, 98] width 23 height 6
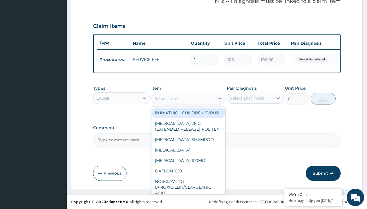
type input "olfen gel"
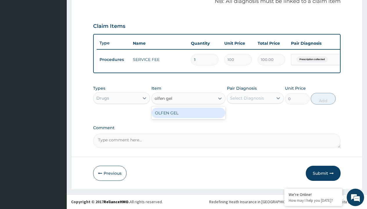
click at [188, 113] on div "OLFEN GEL" at bounding box center [188, 113] width 74 height 10
type input "8740"
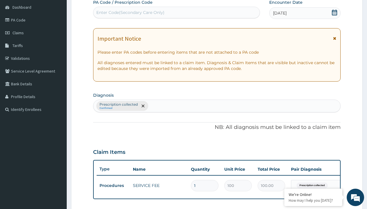
type input "prescription collected"
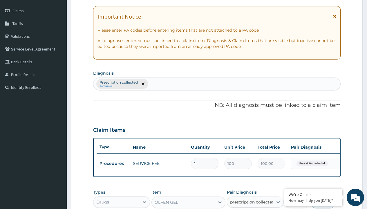
checkbox input "true"
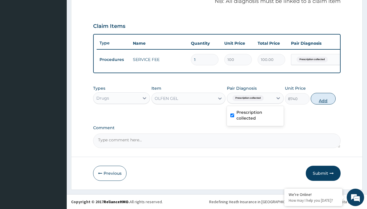
click at [323, 98] on button "Add" at bounding box center [323, 99] width 25 height 12
type input "0"
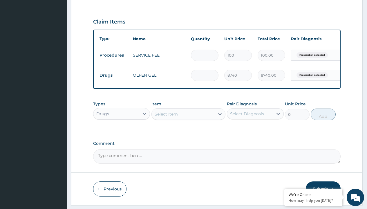
click at [113, 75] on td "Drugs" at bounding box center [113, 75] width 33 height 11
type input "drugs"
click at [122, 132] on div "Drugs" at bounding box center [121, 128] width 57 height 10
click at [166, 117] on div "Select Item" at bounding box center [166, 114] width 23 height 6
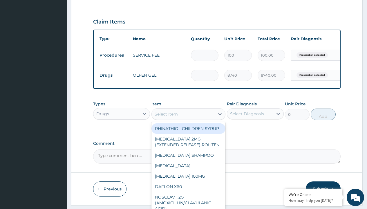
type input "antalgex -t"
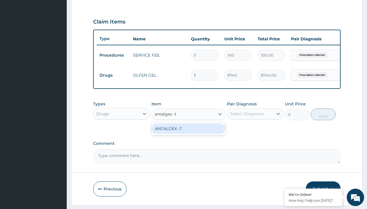
click at [188, 133] on div "ANTALGEX -T" at bounding box center [188, 128] width 74 height 10
type input "446.5"
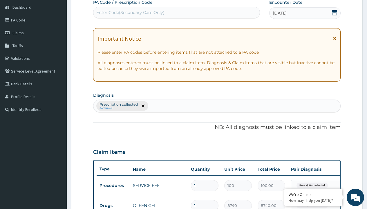
type input "prescription collected"
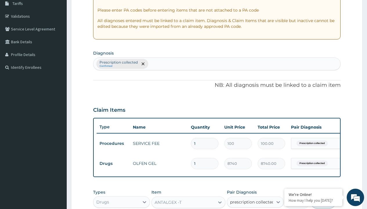
checkbox input "true"
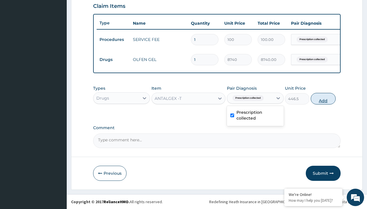
click at [323, 98] on button "Add" at bounding box center [323, 99] width 25 height 12
type input "0"
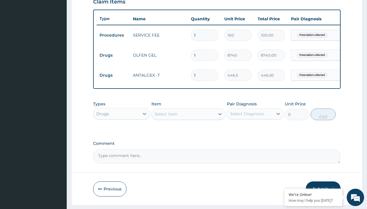
type input "30"
type input "13395.00"
type input "30"
click at [113, 55] on td "Drugs" at bounding box center [113, 55] width 33 height 11
type input "drugs"
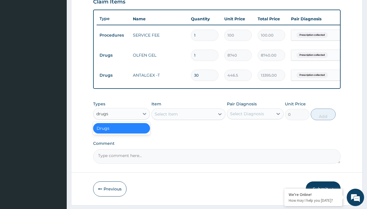
scroll to position [0, 0]
click at [122, 132] on div "Drugs" at bounding box center [121, 128] width 57 height 10
click at [166, 117] on div "Select Item" at bounding box center [166, 114] width 23 height 6
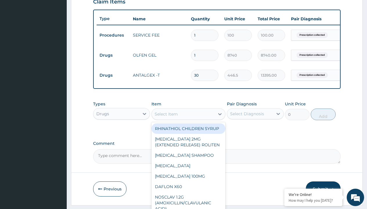
type input "sirdalud 4mg (tizanidine) x10"
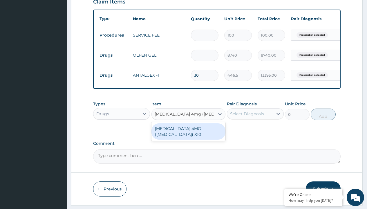
click at [188, 136] on div "SIRDALUD 4MG (TIZANIDINE) X10" at bounding box center [188, 131] width 74 height 16
type input "420"
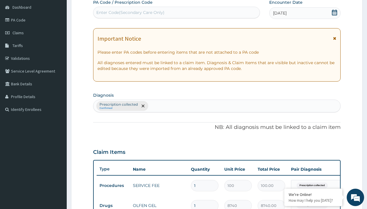
type input "prescription collected"
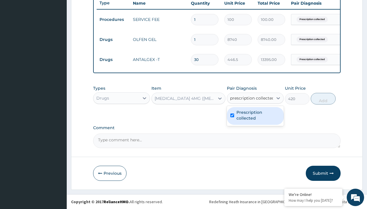
checkbox input "true"
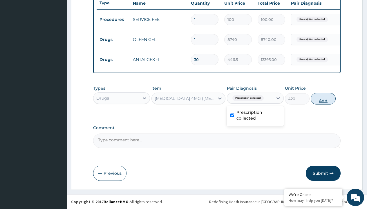
click at [323, 98] on button "Add" at bounding box center [323, 99] width 25 height 12
type input "0"
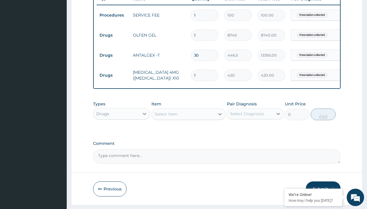
type input "20"
type input "8400.00"
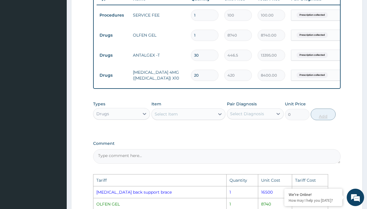
scroll to position [357, 0]
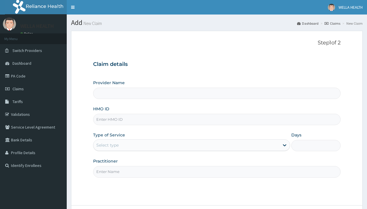
type input "Pharmacy Pick Up ( WellaHealth)"
type input "SLB/10985/B"
type input "WellaHealth"
click at [107, 145] on div "Select type" at bounding box center [107, 145] width 22 height 6
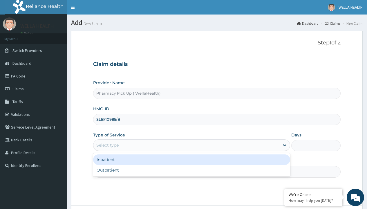
click at [192, 170] on div "Outpatient" at bounding box center [191, 170] width 197 height 10
type input "1"
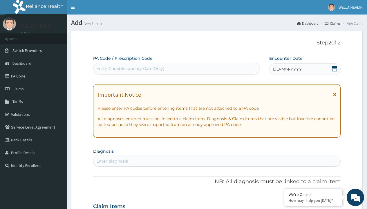
scroll to position [48, 0]
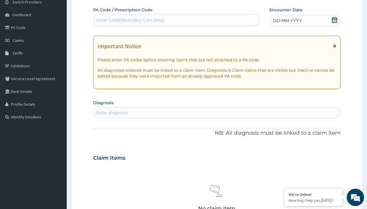
click at [287, 21] on span "DD-MM-YYYY" at bounding box center [287, 21] width 29 height 6
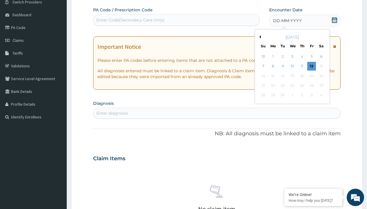
scroll to position [0, 0]
